Goal: Check status: Check status

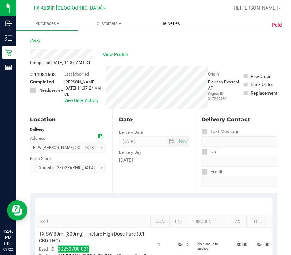
click at [173, 24] on span "Deliveries" at bounding box center [170, 23] width 37 height 6
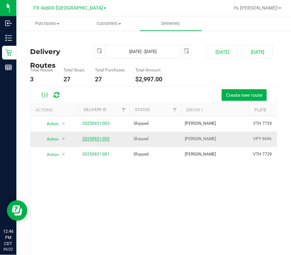
click at [97, 137] on link "20250921-002" at bounding box center [95, 138] width 27 height 5
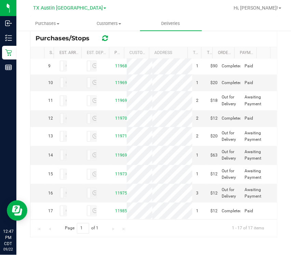
scroll to position [393, 0]
click at [115, 153] on link "11969519" at bounding box center [124, 155] width 19 height 5
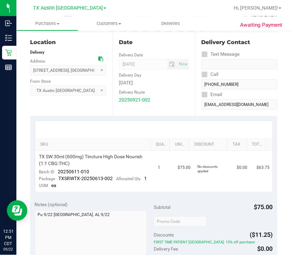
scroll to position [71, 0]
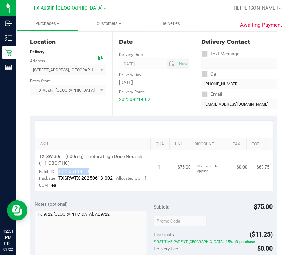
drag, startPoint x: 53, startPoint y: 171, endPoint x: 89, endPoint y: 171, distance: 35.9
click at [89, 171] on td "TX SW 30ml (600mg) Tincture High Dose Nourish (1:1 CBG:THC) Batch ID 20250611-0…" at bounding box center [94, 170] width 119 height 41
copy span "20250611-010"
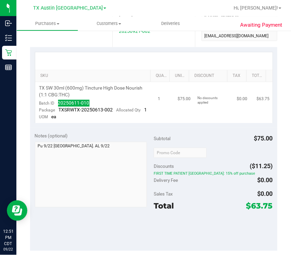
scroll to position [0, 0]
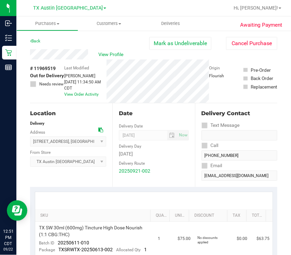
click at [47, 70] on span "# 11969519" at bounding box center [43, 68] width 26 height 7
copy span "11969519"
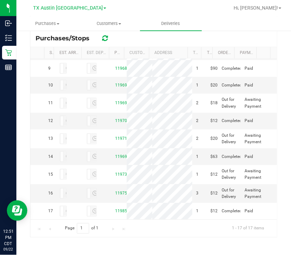
scroll to position [422, 0]
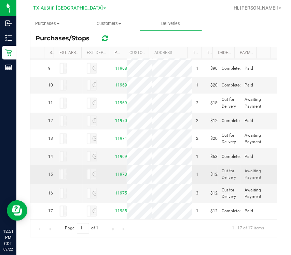
click at [206, 165] on td "$127.50" at bounding box center [211, 174] width 11 height 19
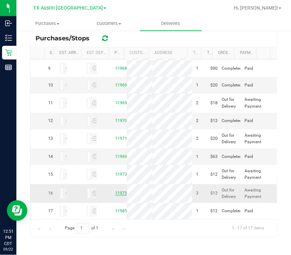
click at [115, 191] on link "11975144" at bounding box center [124, 193] width 19 height 5
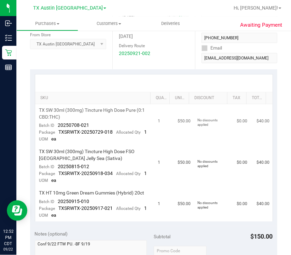
scroll to position [118, 0]
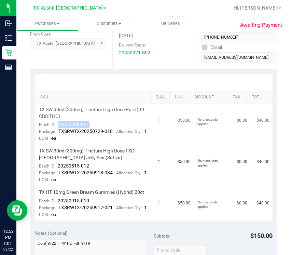
drag, startPoint x: 57, startPoint y: 124, endPoint x: 115, endPoint y: 123, distance: 58.1
click at [116, 123] on td "TX SW 30ml (300mg) Tincture High Dose Pure (0:1 CBD:THC) Batch ID 20250708-021 …" at bounding box center [94, 123] width 119 height 41
copy span "20250708-021"
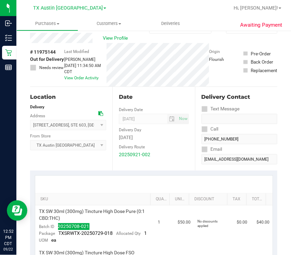
scroll to position [0, 0]
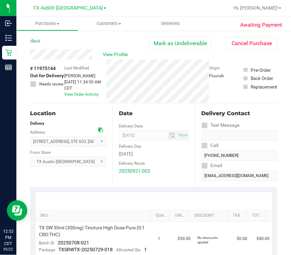
click at [51, 66] on span "# 11975144" at bounding box center [43, 68] width 26 height 7
copy span "11975144"
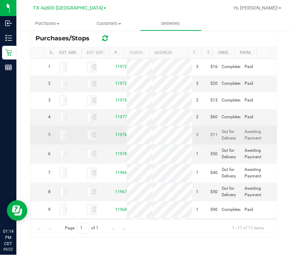
click at [111, 144] on td "11976220" at bounding box center [119, 135] width 16 height 19
click at [115, 137] on link "11976220" at bounding box center [124, 134] width 19 height 5
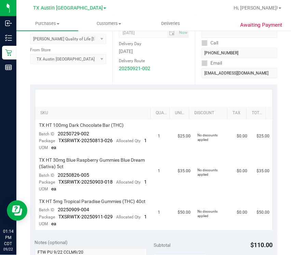
scroll to position [124, 0]
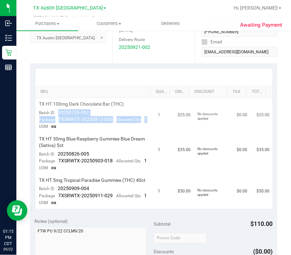
drag, startPoint x: 57, startPoint y: 111, endPoint x: 103, endPoint y: 115, distance: 46.0
click at [103, 115] on td "TX HT 100mg Dark Chocolate Bar (THC) Batch ID 20250729-002 Package TXSRWTX-2025…" at bounding box center [94, 115] width 119 height 35
click at [58, 114] on span "20250729-002" at bounding box center [73, 112] width 31 height 5
drag, startPoint x: 58, startPoint y: 113, endPoint x: 89, endPoint y: 112, distance: 31.8
click at [89, 112] on td "TX HT 100mg Dark Chocolate Bar (THC) Batch ID 20250729-002 Package TXSRWTX-2025…" at bounding box center [94, 115] width 119 height 35
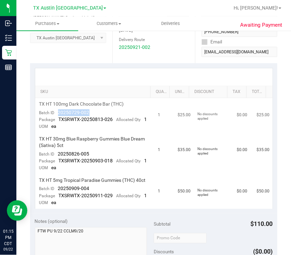
copy span "20250729-002"
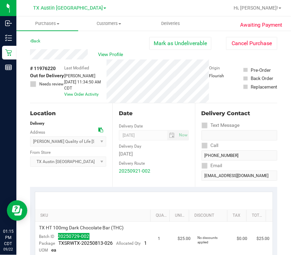
click at [42, 69] on span "# 11976220" at bounding box center [43, 68] width 26 height 7
copy span "11976220"
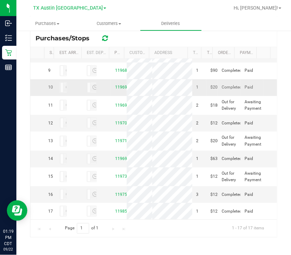
scroll to position [280, 0]
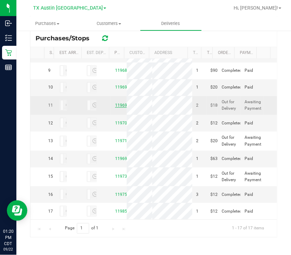
click at [117, 108] on link "11969325" at bounding box center [124, 105] width 19 height 5
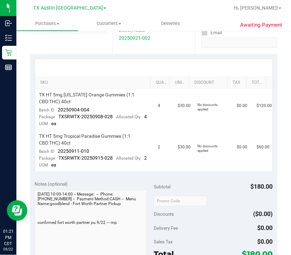
scroll to position [134, 0]
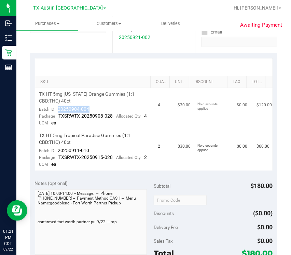
drag, startPoint x: 56, startPoint y: 110, endPoint x: 98, endPoint y: 109, distance: 42.7
click at [98, 109] on td "TX HT 5mg [US_STATE] Orange Gummies (1:1 CBD:THC) 40ct Batch ID 20250904-004 Pa…" at bounding box center [94, 108] width 119 height 41
copy span "20250904-004"
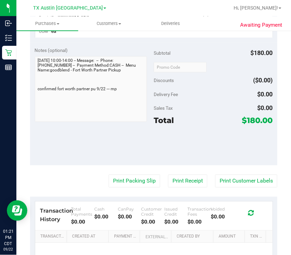
scroll to position [0, 0]
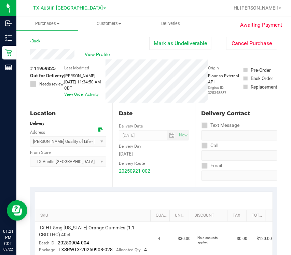
click at [47, 67] on span "# 11969325" at bounding box center [43, 68] width 26 height 7
copy span "11969325"
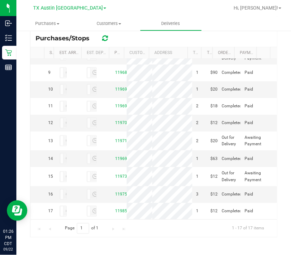
scroll to position [216, 0]
click at [119, 57] on link "11967868" at bounding box center [124, 54] width 19 height 5
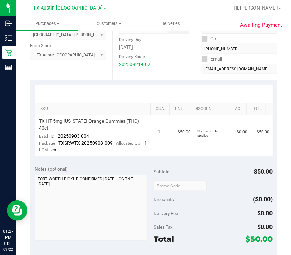
scroll to position [109, 0]
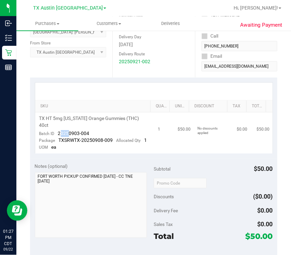
drag, startPoint x: 61, startPoint y: 127, endPoint x: 70, endPoint y: 126, distance: 9.3
click at [70, 130] on span "20250903-004" at bounding box center [73, 132] width 31 height 5
drag, startPoint x: 65, startPoint y: 125, endPoint x: 96, endPoint y: 125, distance: 30.7
click at [97, 125] on td "TX HT 5mg [US_STATE] Orange Gummies (THC) 40ct Batch ID 20250903-004 Package TX…" at bounding box center [94, 132] width 119 height 41
copy span "20250903-004"
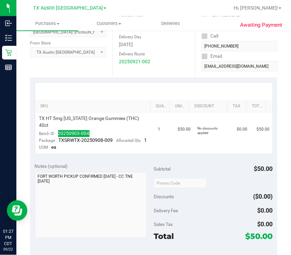
scroll to position [0, 0]
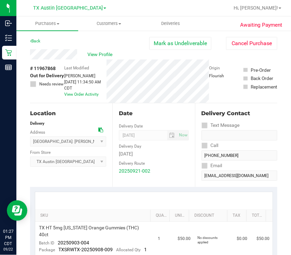
click at [47, 69] on span "# 11967868" at bounding box center [43, 68] width 26 height 7
copy span "11967868"
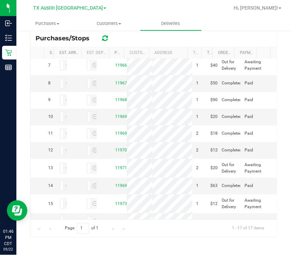
scroll to position [107, 0]
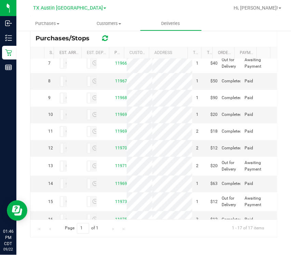
click at [222, 7] on div at bounding box center [175, 7] width 107 height 13
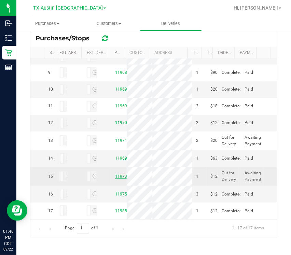
click at [115, 174] on link "11973167" at bounding box center [124, 176] width 19 height 5
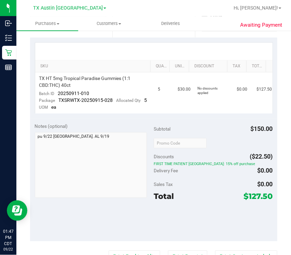
scroll to position [152, 0]
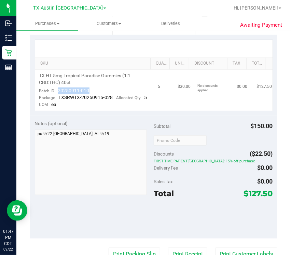
drag, startPoint x: 57, startPoint y: 91, endPoint x: 93, endPoint y: 89, distance: 35.2
click at [93, 89] on td "TX HT 5mg Tropical Paradise Gummies (1:1 CBD:THC) 40ct Batch ID 20250911-010 Pa…" at bounding box center [94, 90] width 119 height 41
copy span "20250911-010"
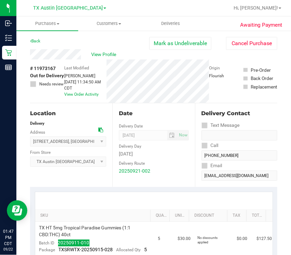
click at [47, 68] on span "# 11973167" at bounding box center [43, 68] width 26 height 7
copy span "11973167"
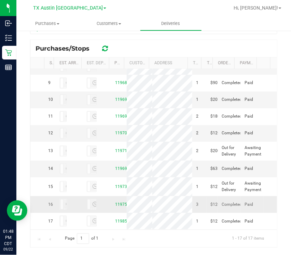
scroll to position [422, 0]
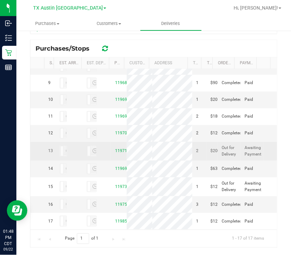
click at [118, 142] on td "11971741" at bounding box center [119, 151] width 16 height 19
copy link "11971741"
click at [115, 148] on link "11971741" at bounding box center [124, 150] width 19 height 5
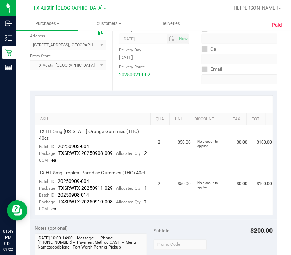
scroll to position [109, 0]
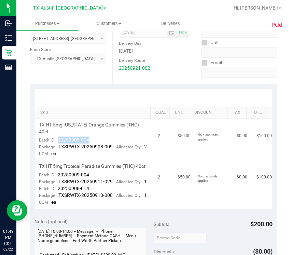
drag, startPoint x: 56, startPoint y: 135, endPoint x: 91, endPoint y: 133, distance: 35.2
click at [91, 133] on td "TX HT 5mg [US_STATE] Orange Gummies (THC) 40ct Batch ID 20250903-004 Package TX…" at bounding box center [94, 139] width 119 height 41
copy span "20250903-004"
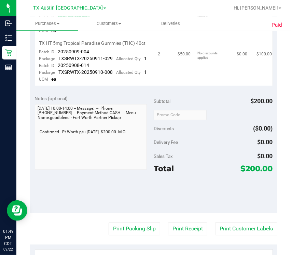
scroll to position [0, 0]
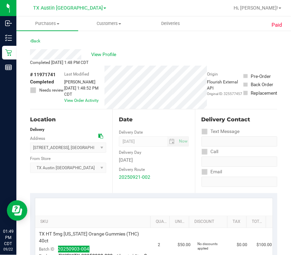
click at [48, 73] on span "# 11971741" at bounding box center [43, 74] width 26 height 7
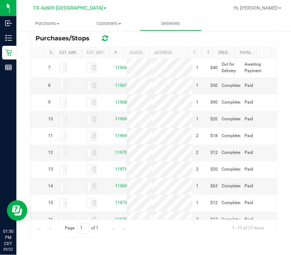
scroll to position [118, 0]
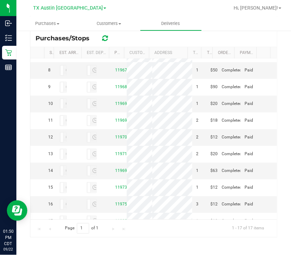
click at [115, 36] on link "11978742" at bounding box center [124, 33] width 19 height 5
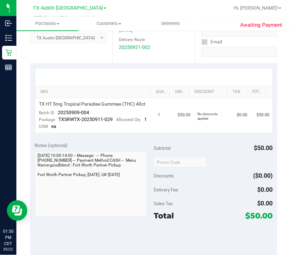
scroll to position [134, 0]
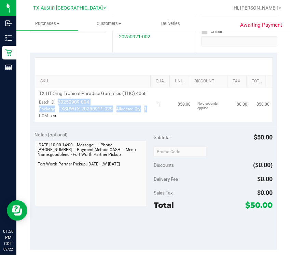
drag, startPoint x: 69, startPoint y: 109, endPoint x: 97, endPoint y: 109, distance: 28.3
click at [112, 111] on td "TX HT 5mg Tropical Paradise Gummies (THC) 40ct Batch ID 20250909-004 Package TX…" at bounding box center [94, 104] width 119 height 34
click at [93, 107] on td "TX HT 5mg Tropical Paradise Gummies (THC) 40ct Batch ID 20250909-004 Package TX…" at bounding box center [94, 104] width 119 height 34
click at [89, 107] on td "TX HT 5mg Tropical Paradise Gummies (THC) 40ct Batch ID 20250909-004 Package TX…" at bounding box center [94, 104] width 119 height 34
click at [93, 107] on td "TX HT 5mg Tropical Paradise Gummies (THC) 40ct Batch ID 20250909-004 Package TX…" at bounding box center [94, 104] width 119 height 34
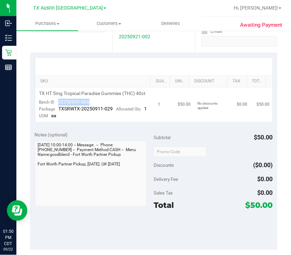
drag, startPoint x: 57, startPoint y: 106, endPoint x: 90, endPoint y: 105, distance: 32.5
click at [90, 105] on td "TX HT 5mg Tropical Paradise Gummies (THC) 40ct Batch ID 20250909-004 Package TX…" at bounding box center [94, 104] width 119 height 34
